Goal: Check status: Check status

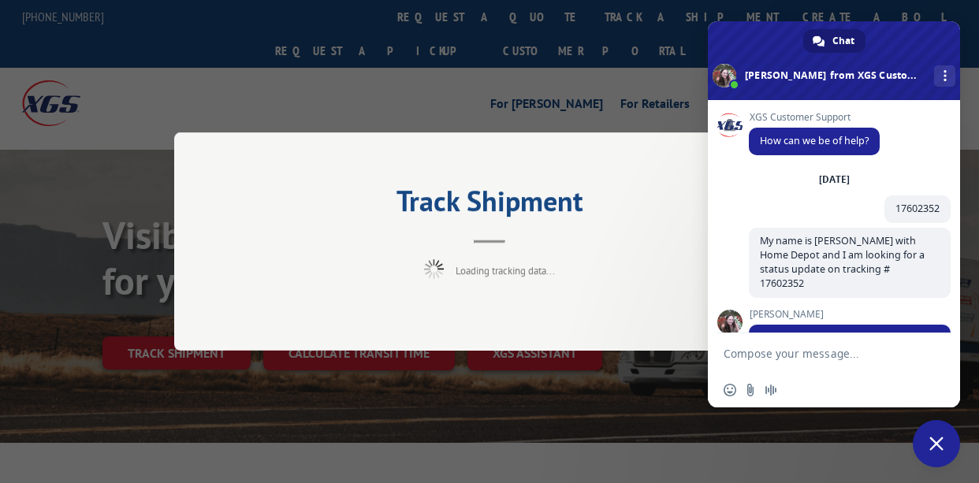
scroll to position [768, 0]
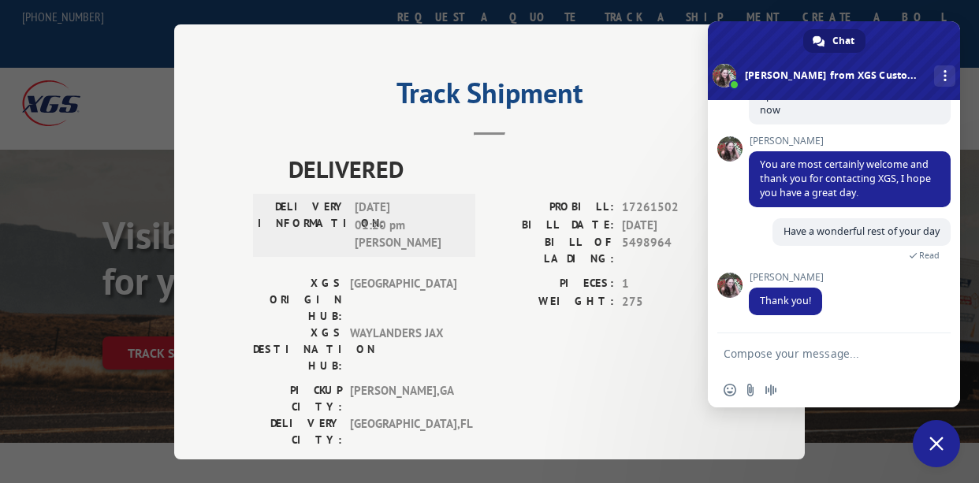
click at [938, 446] on span "Close chat" at bounding box center [936, 443] width 14 height 14
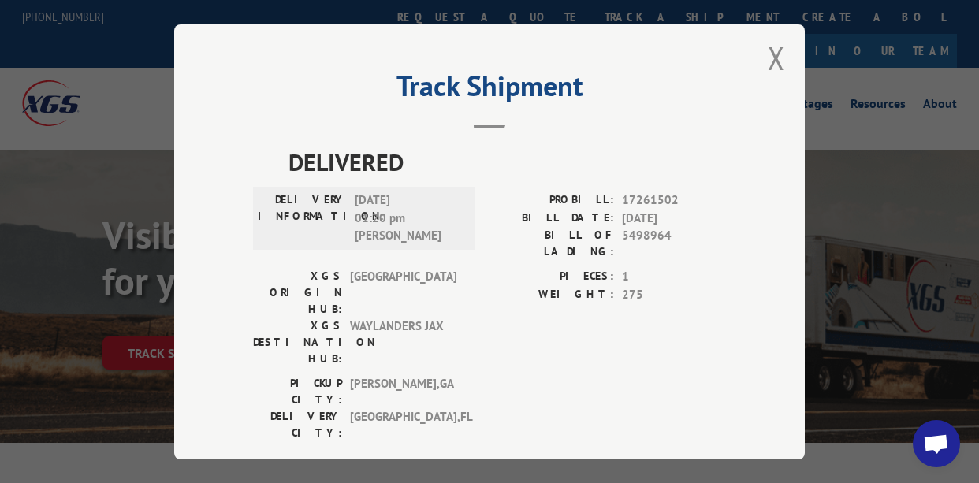
scroll to position [0, 0]
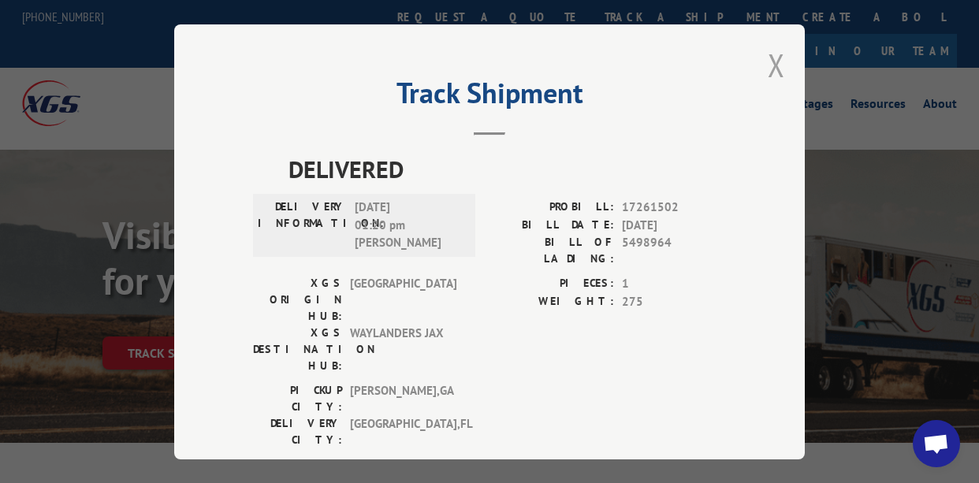
click at [768, 56] on button "Close modal" at bounding box center [775, 65] width 17 height 42
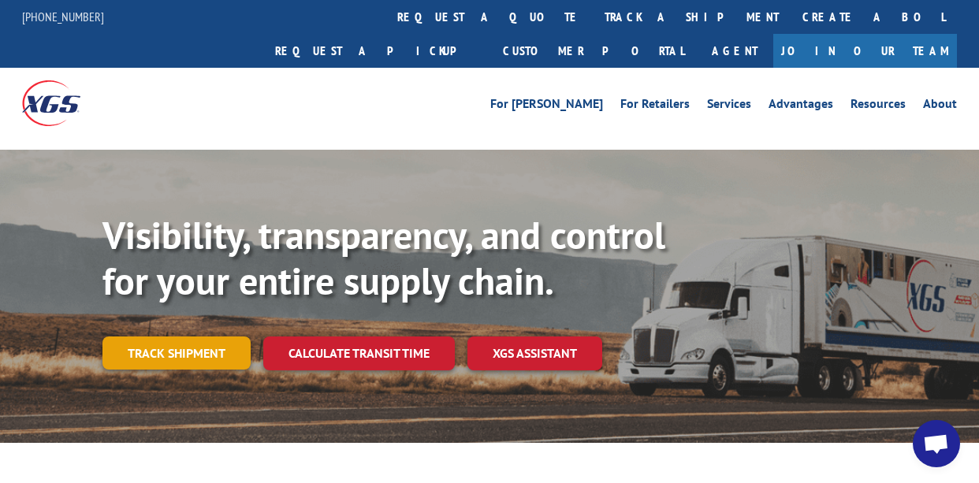
click at [191, 336] on link "Track shipment" at bounding box center [176, 352] width 148 height 33
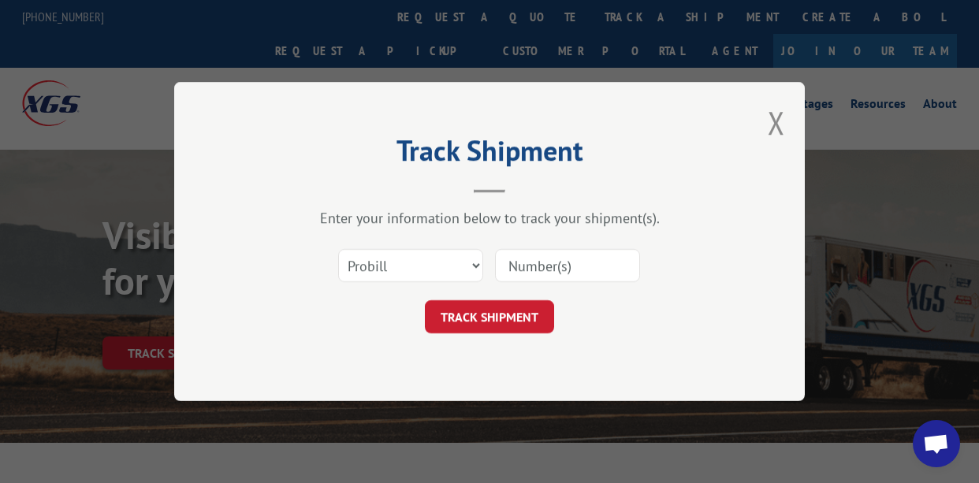
click at [529, 266] on input at bounding box center [567, 265] width 145 height 33
paste input "17261502"
type input "17261502"
click at [493, 315] on button "TRACK SHIPMENT" at bounding box center [489, 316] width 129 height 33
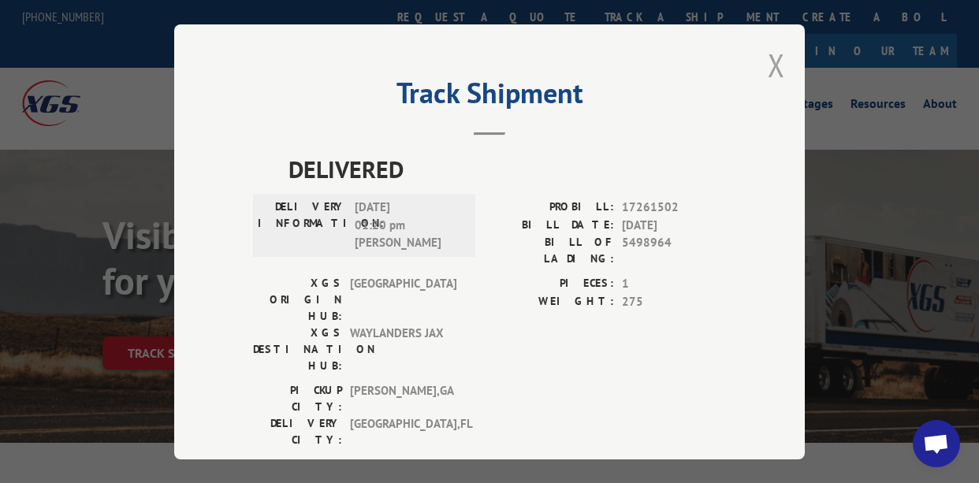
click at [774, 60] on button "Close modal" at bounding box center [775, 65] width 17 height 42
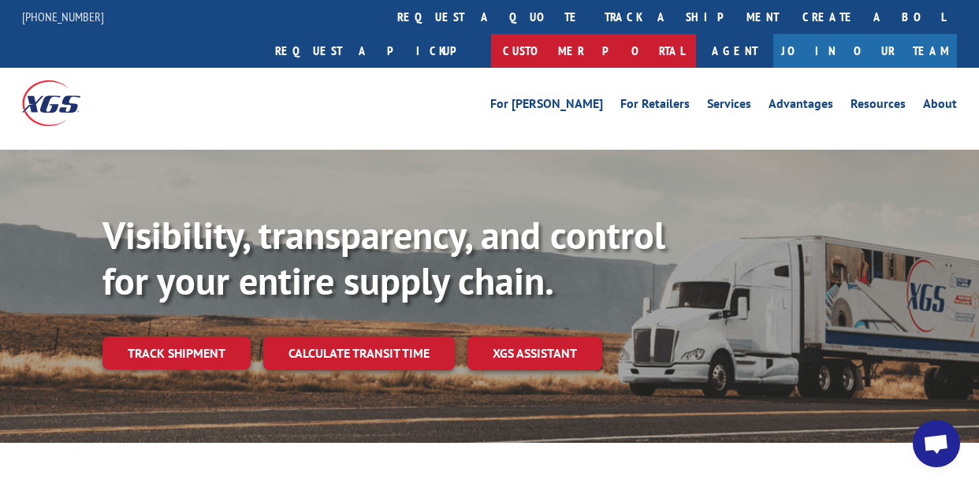
click at [696, 34] on link "Customer Portal" at bounding box center [593, 51] width 205 height 34
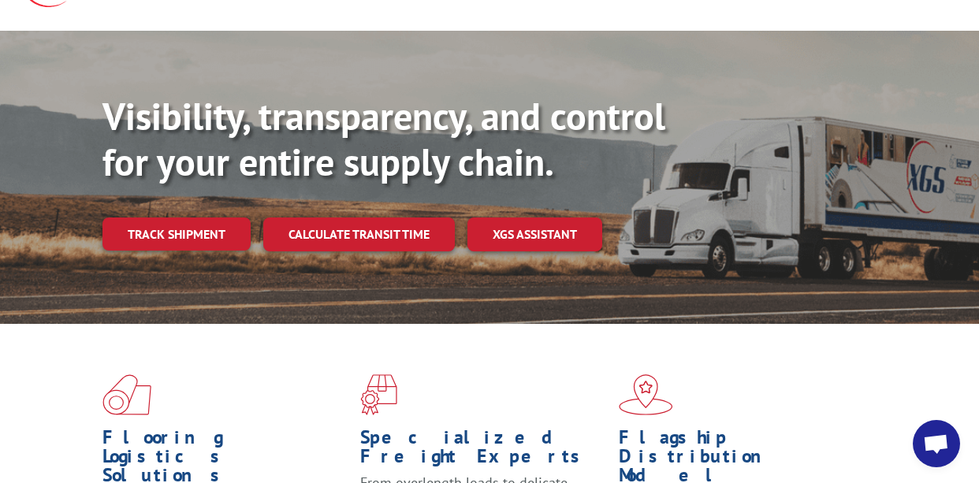
scroll to position [158, 0]
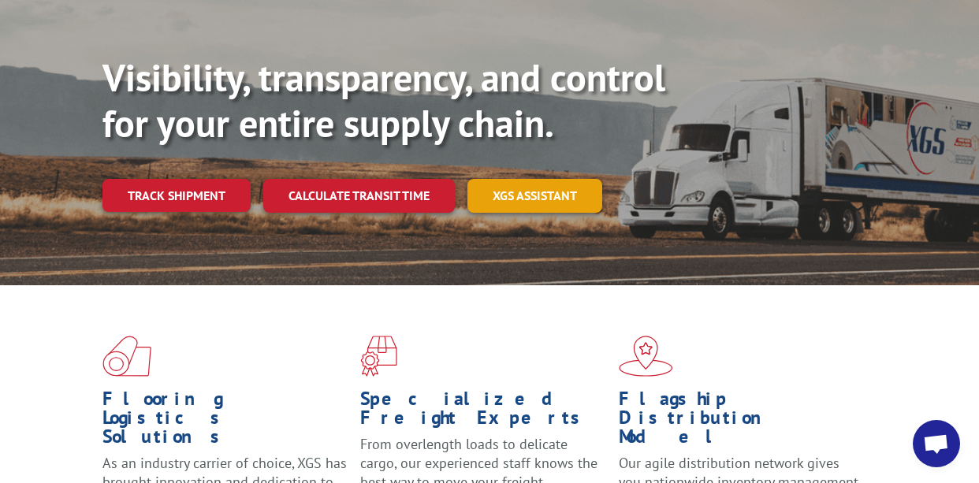
click at [533, 179] on link "XGS ASSISTANT" at bounding box center [534, 196] width 135 height 34
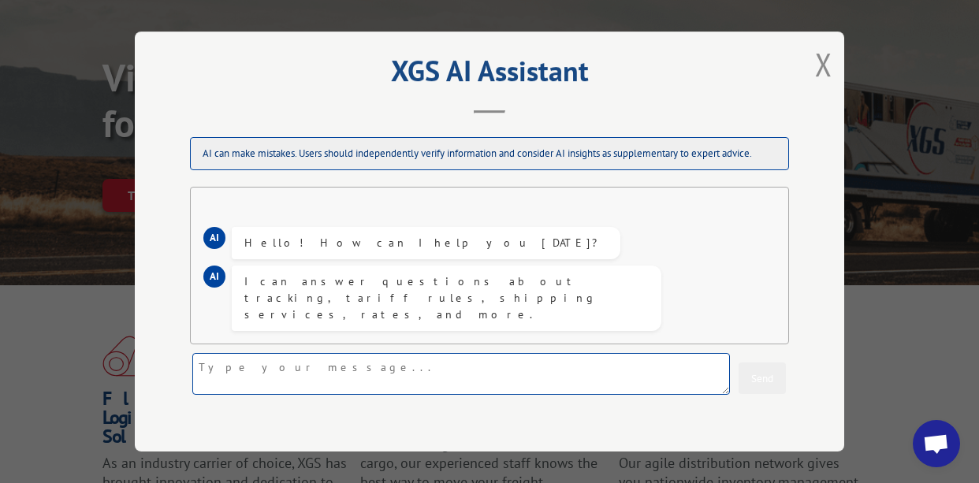
click at [262, 384] on textarea at bounding box center [460, 374] width 537 height 42
type textarea "c"
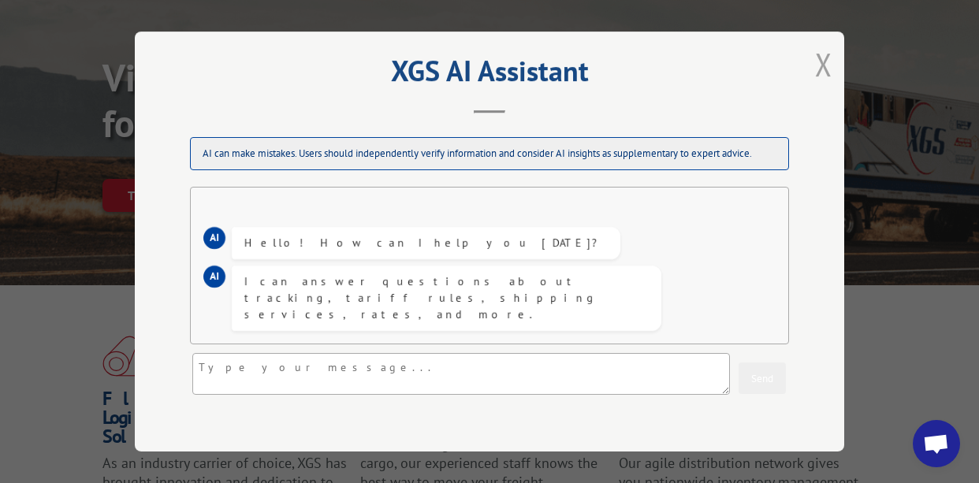
click at [819, 54] on button "Close modal" at bounding box center [823, 64] width 17 height 42
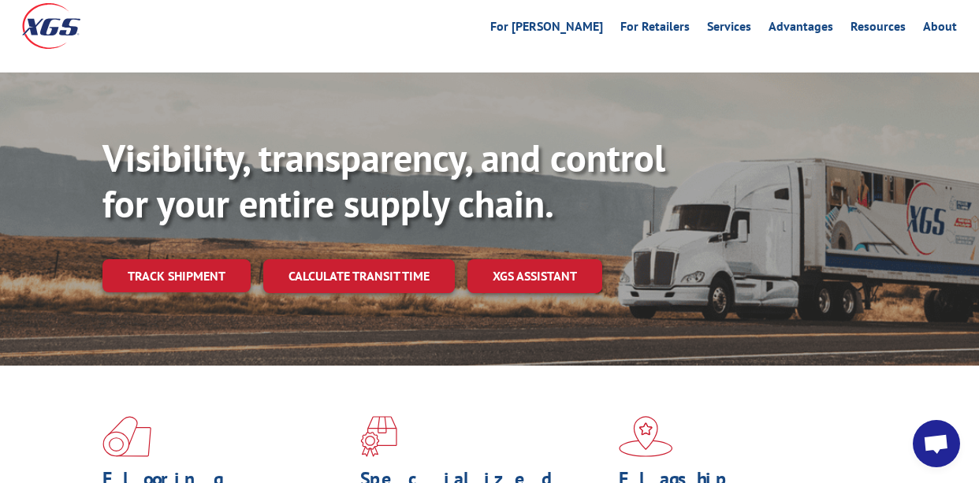
scroll to position [0, 0]
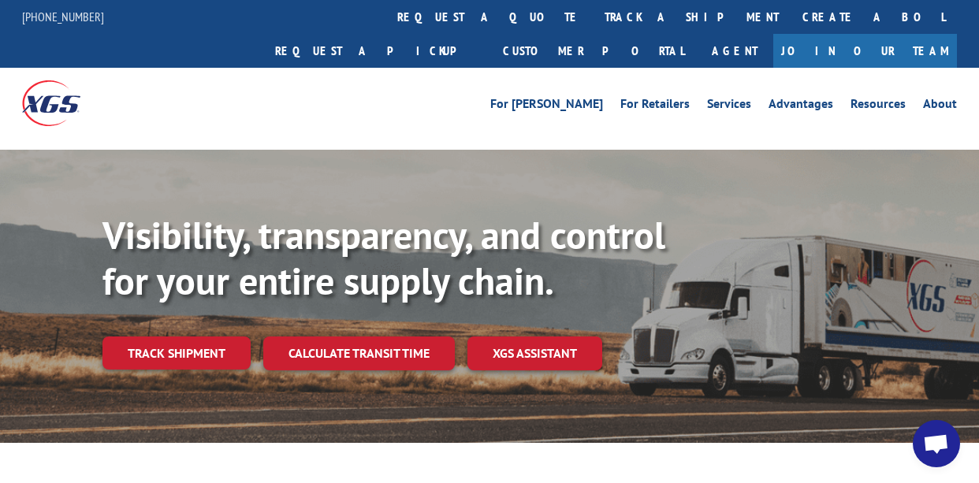
click at [592, 10] on link "track a shipment" at bounding box center [691, 17] width 198 height 34
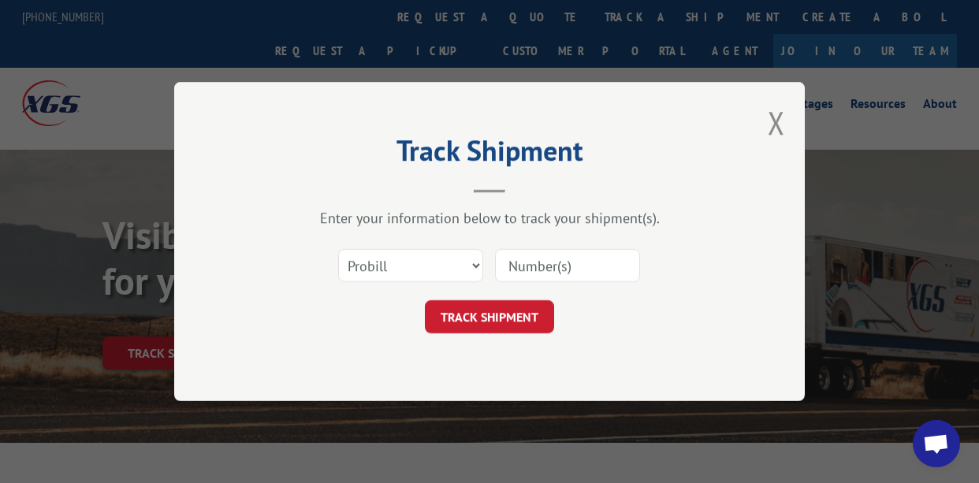
click at [515, 259] on input at bounding box center [567, 265] width 145 height 33
paste input "17261502"
type input "17261502"
click at [503, 317] on button "TRACK SHIPMENT" at bounding box center [489, 316] width 129 height 33
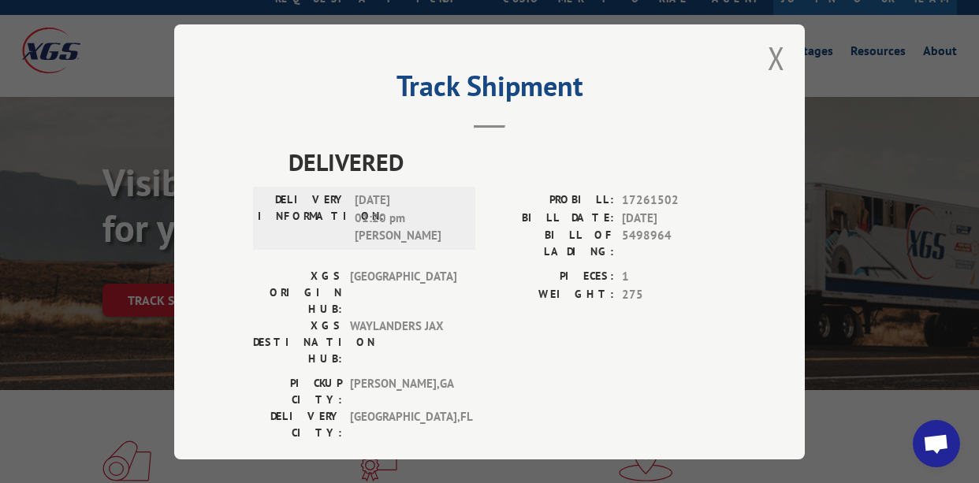
scroll to position [79, 0]
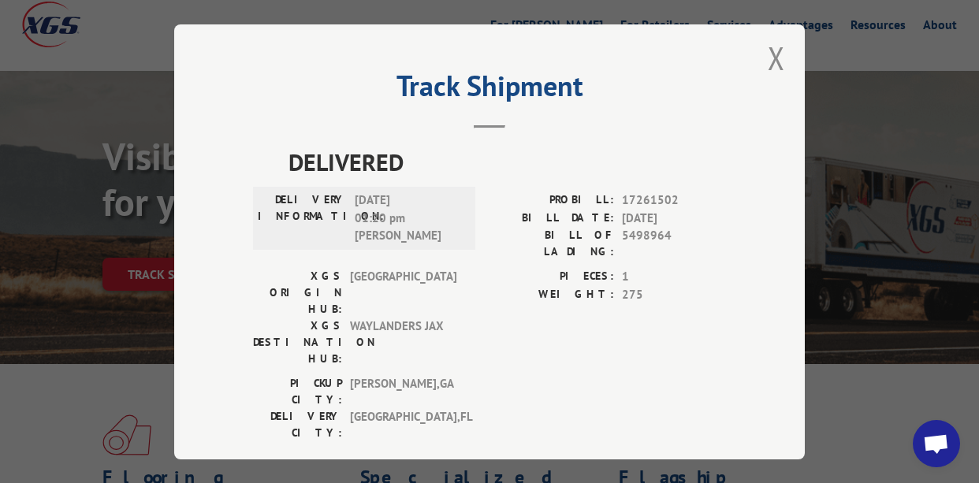
click at [596, 268] on label "PIECES:" at bounding box center [551, 277] width 124 height 18
click at [767, 54] on button "Close modal" at bounding box center [775, 58] width 17 height 42
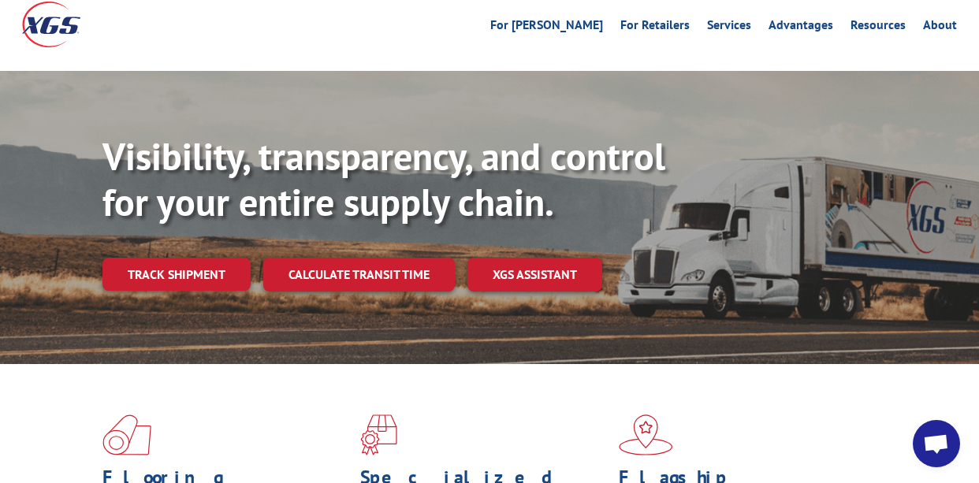
scroll to position [0, 0]
